Goal: Task Accomplishment & Management: Complete application form

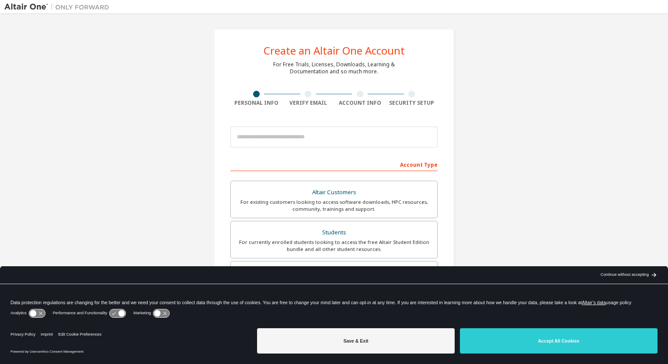
click at [133, 77] on div "Create an Altair One Account For Free Trials, Licenses, Downloads, Learning & D…" at bounding box center [333, 249] width 659 height 463
click at [624, 280] on div "arrow_back_black_24dp Continue without accepting arrow_forward_black_24dp" at bounding box center [628, 274] width 80 height 17
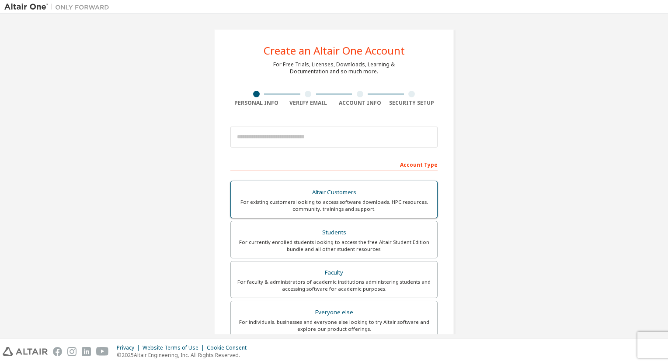
scroll to position [44, 0]
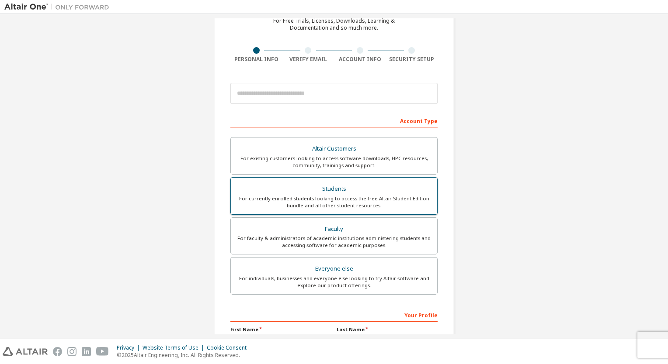
click at [353, 193] on div "Students" at bounding box center [334, 189] width 196 height 12
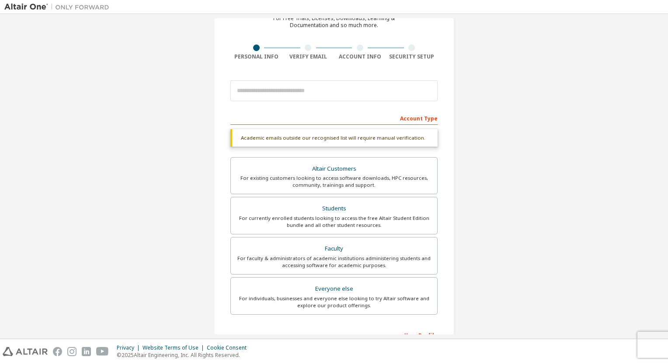
scroll to position [0, 0]
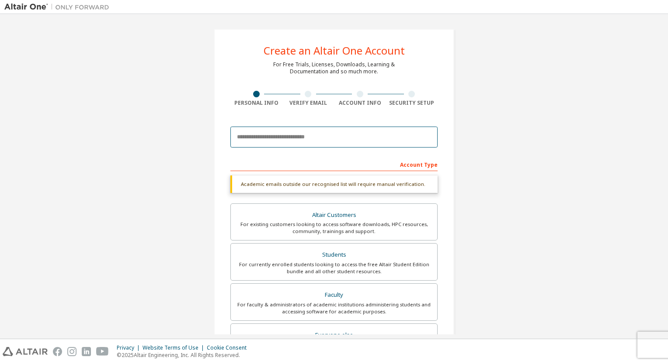
click at [281, 140] on input "email" at bounding box center [333, 137] width 207 height 21
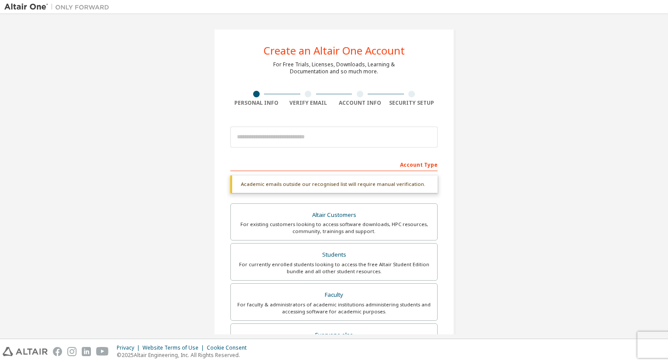
drag, startPoint x: 220, startPoint y: 120, endPoint x: 131, endPoint y: 57, distance: 109.1
click at [216, 115] on div "Create an Altair One Account For Free Trials, Licenses, Downloads, Learning & D…" at bounding box center [334, 261] width 240 height 464
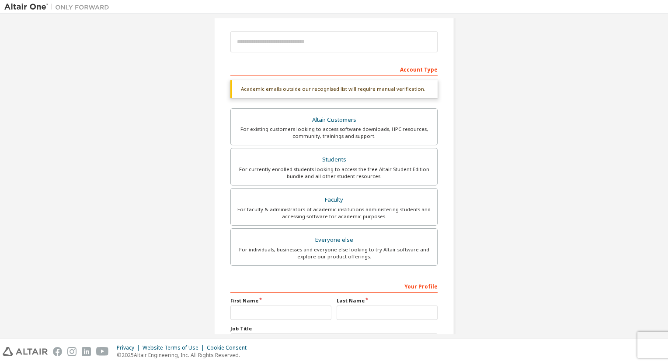
scroll to position [167, 0]
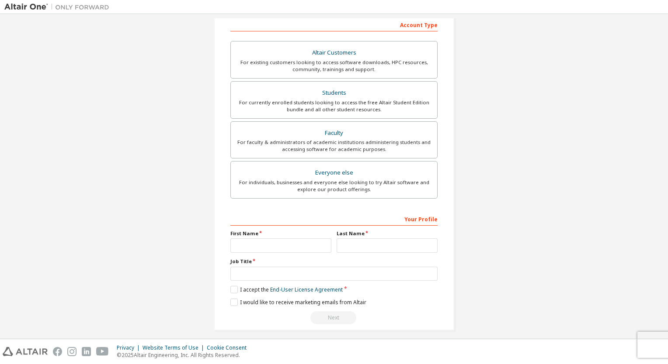
scroll to position [144, 0]
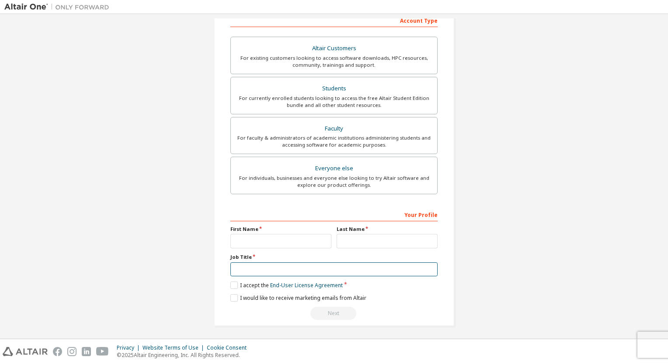
click at [266, 266] on input "text" at bounding box center [333, 270] width 207 height 14
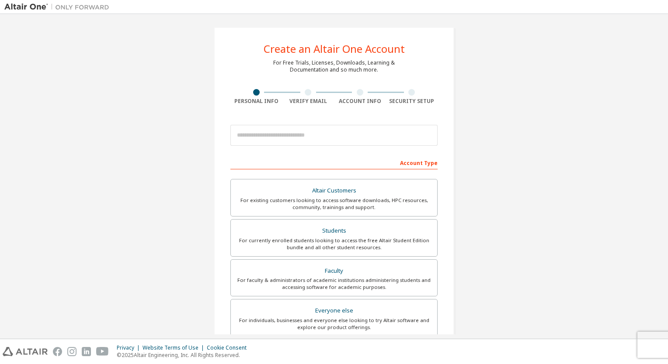
scroll to position [0, 0]
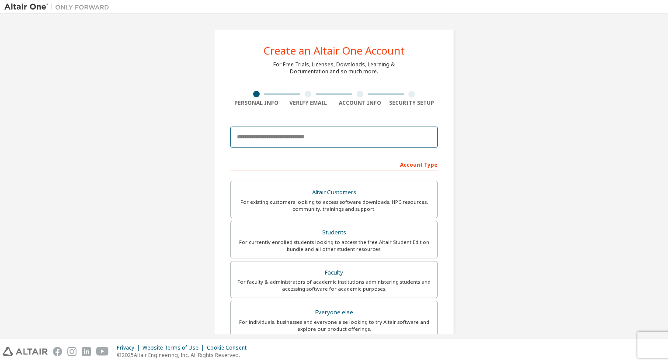
click at [331, 136] on input "email" at bounding box center [333, 137] width 207 height 21
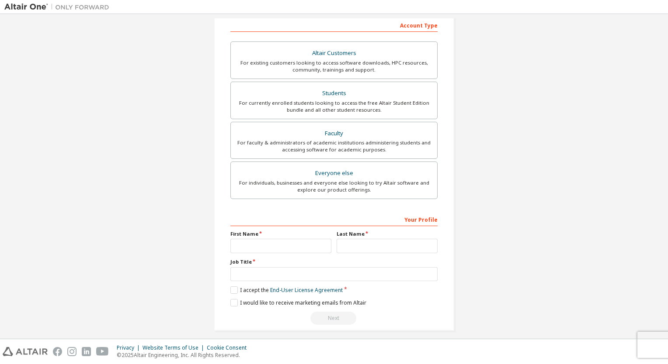
scroll to position [144, 0]
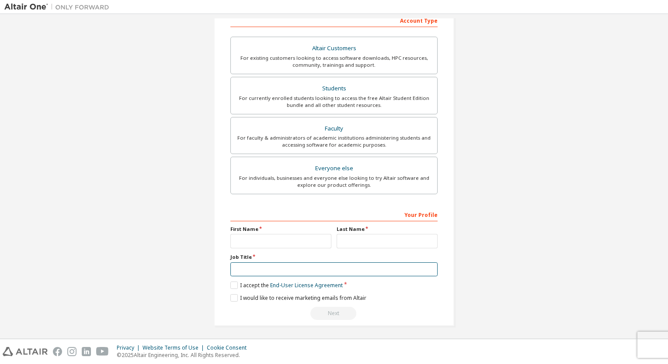
click at [293, 263] on input "text" at bounding box center [333, 270] width 207 height 14
type input "***"
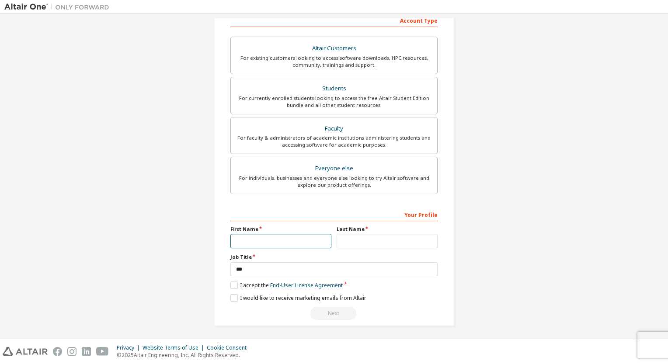
click at [266, 239] on input "text" at bounding box center [280, 241] width 101 height 14
type input "*******"
click at [345, 243] on input "text" at bounding box center [386, 241] width 101 height 14
type input "*******"
click at [230, 282] on label "I accept the End-User License Agreement" at bounding box center [286, 285] width 112 height 7
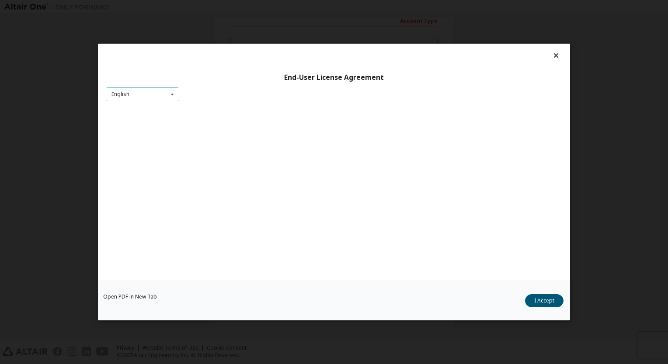
click at [127, 92] on div "English" at bounding box center [120, 94] width 18 height 5
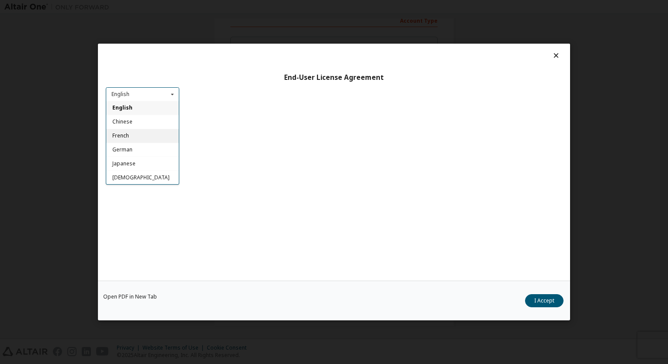
click at [151, 142] on div "French" at bounding box center [142, 136] width 73 height 14
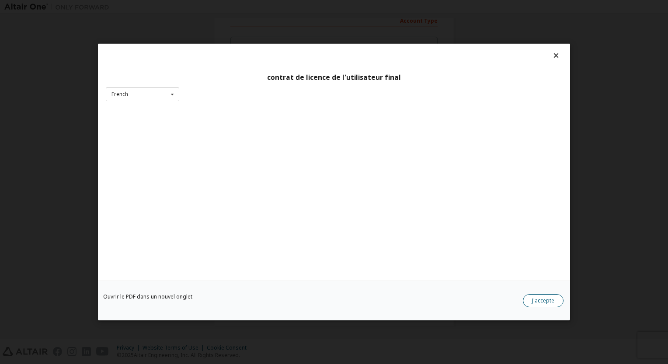
click at [546, 301] on button "J'accepte" at bounding box center [542, 300] width 41 height 13
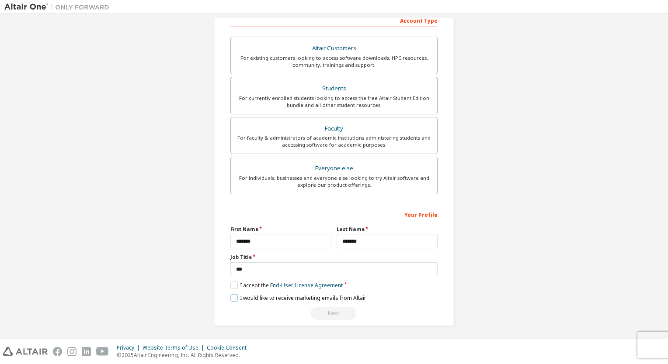
click at [232, 298] on label "I would like to receive marketing emails from Altair" at bounding box center [298, 297] width 136 height 7
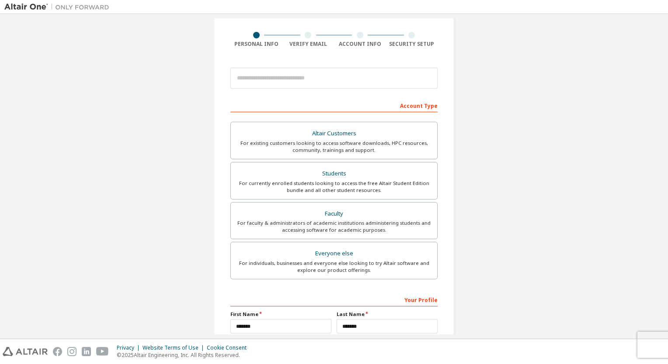
scroll to position [0, 0]
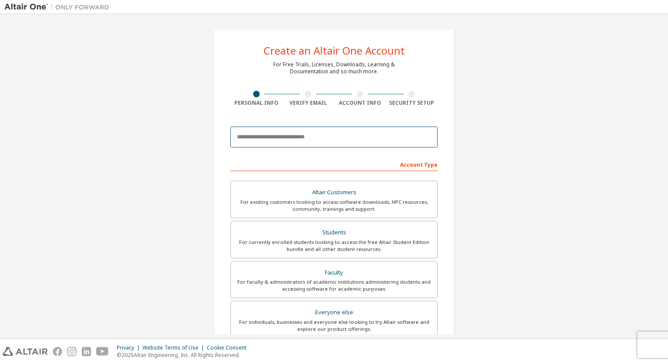
click at [322, 139] on input "email" at bounding box center [333, 137] width 207 height 21
click at [283, 143] on input "email" at bounding box center [333, 137] width 207 height 21
paste input "**********"
type input "**********"
click at [311, 150] on div "**********" at bounding box center [333, 137] width 207 height 30
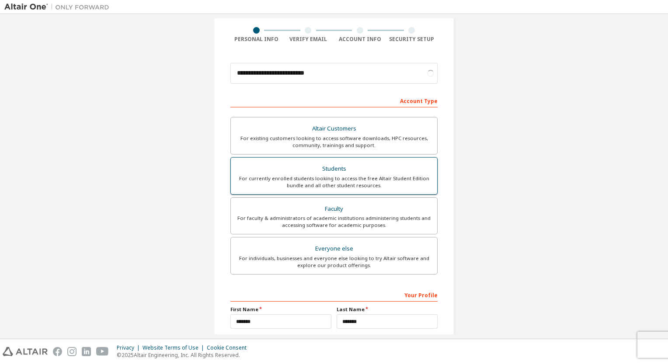
scroll to position [44, 0]
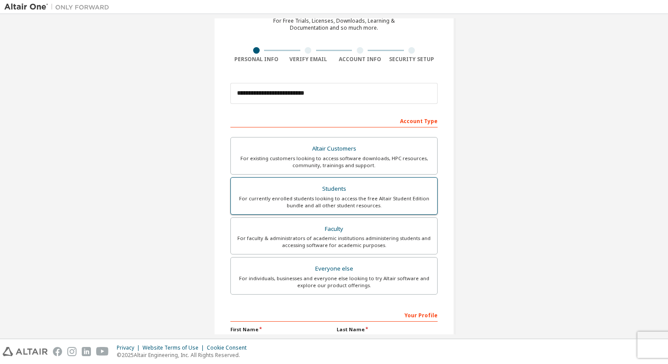
click at [342, 202] on div "For currently enrolled students looking to access the free Altair Student Editi…" at bounding box center [334, 202] width 196 height 14
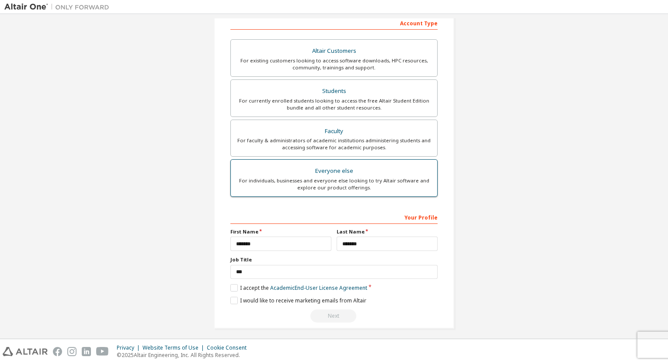
scroll to position [144, 0]
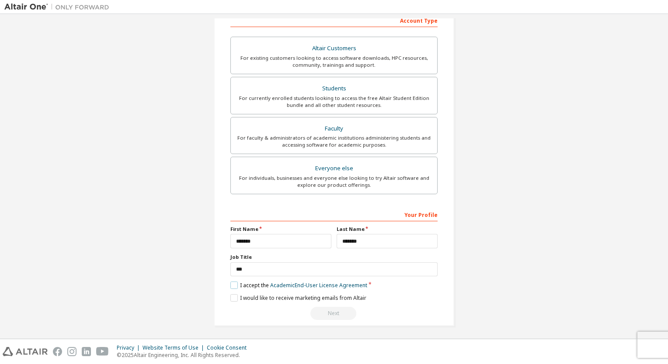
click at [233, 284] on label "I accept the Academic End-User License Agreement" at bounding box center [298, 285] width 137 height 7
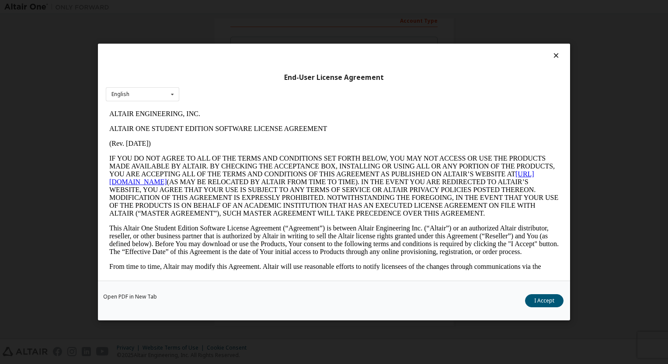
scroll to position [0, 0]
click at [161, 97] on div "English English" at bounding box center [142, 94] width 73 height 14
click at [182, 83] on div "End-User License Agreement English English" at bounding box center [334, 162] width 472 height 237
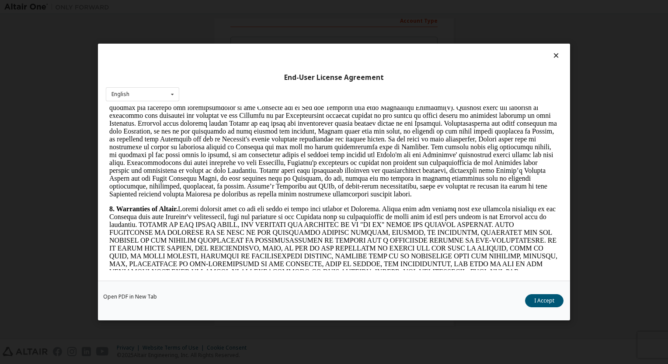
scroll to position [961, 0]
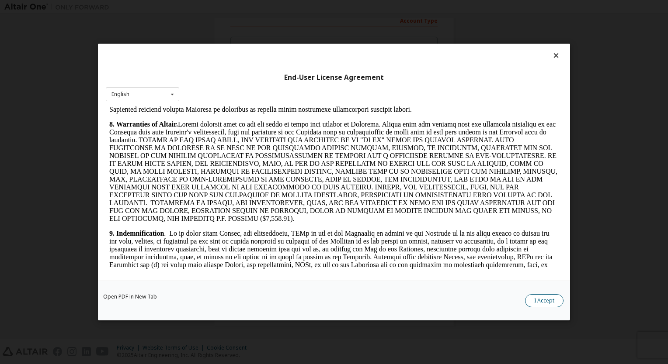
click at [535, 303] on button "I Accept" at bounding box center [544, 300] width 38 height 13
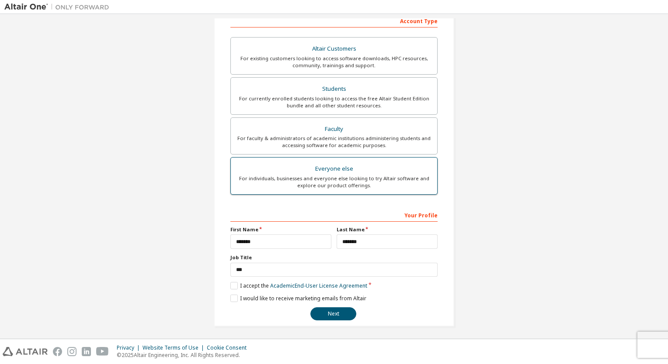
scroll to position [144, 0]
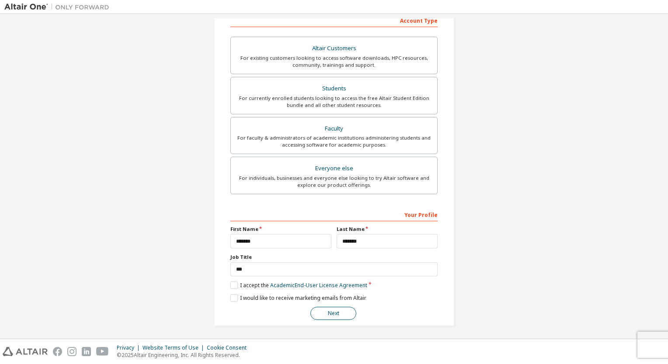
click at [334, 313] on button "Next" at bounding box center [333, 313] width 46 height 13
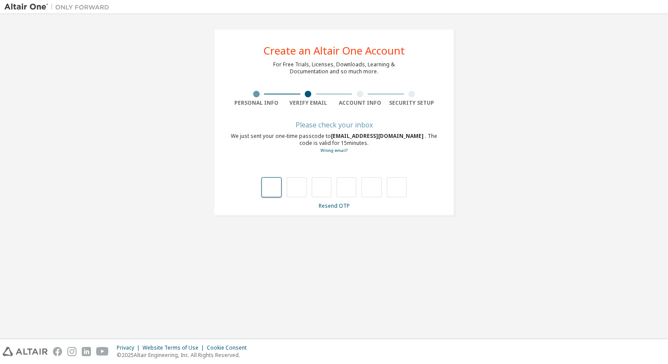
type input "*"
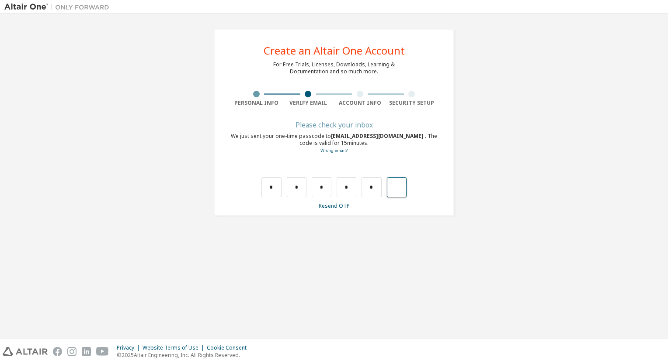
type input "*"
